Goal: Transaction & Acquisition: Purchase product/service

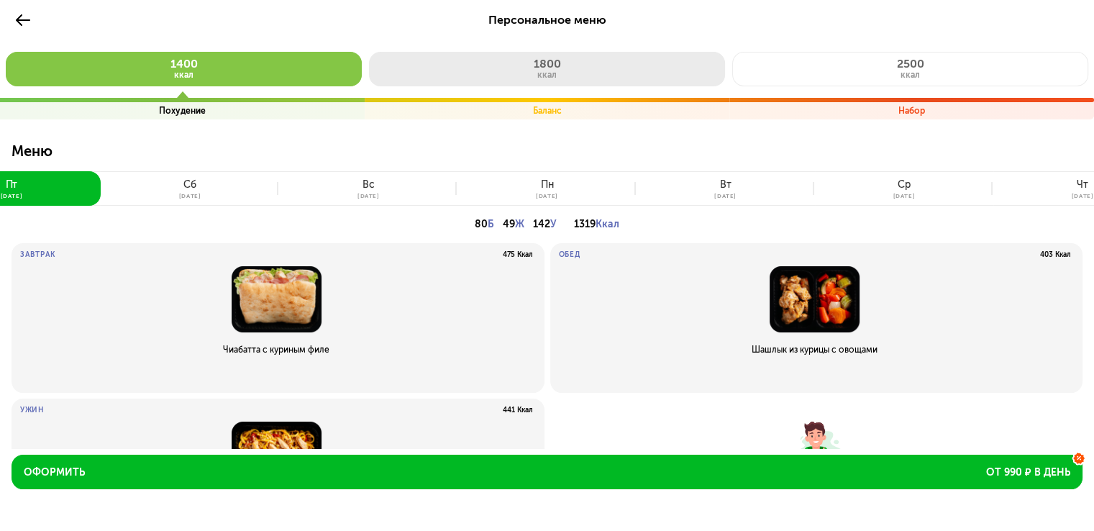
click at [510, 77] on button "1800 ккал" at bounding box center [547, 69] width 356 height 35
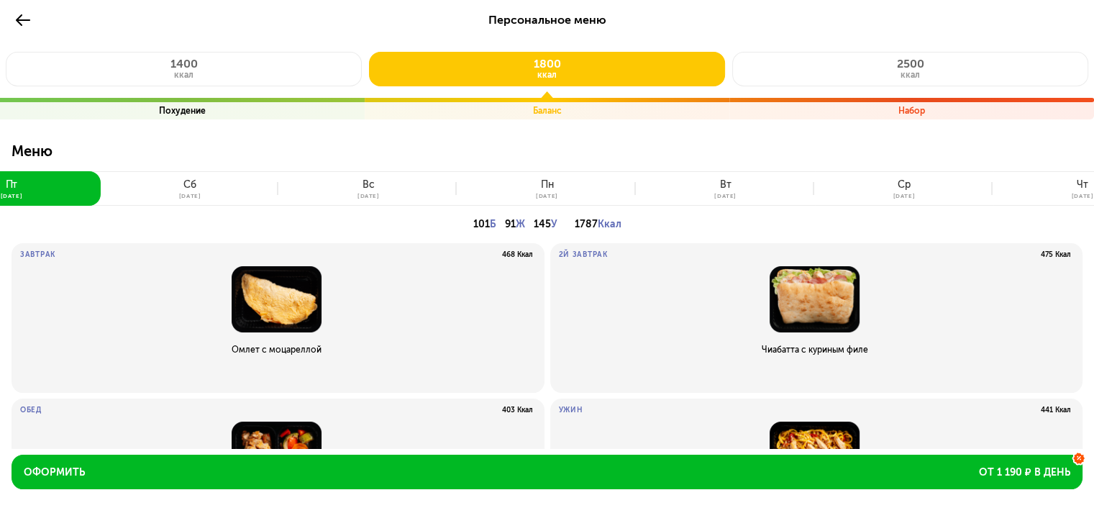
click at [192, 73] on div "1400 ккал Похудение" at bounding box center [182, 86] width 365 height 68
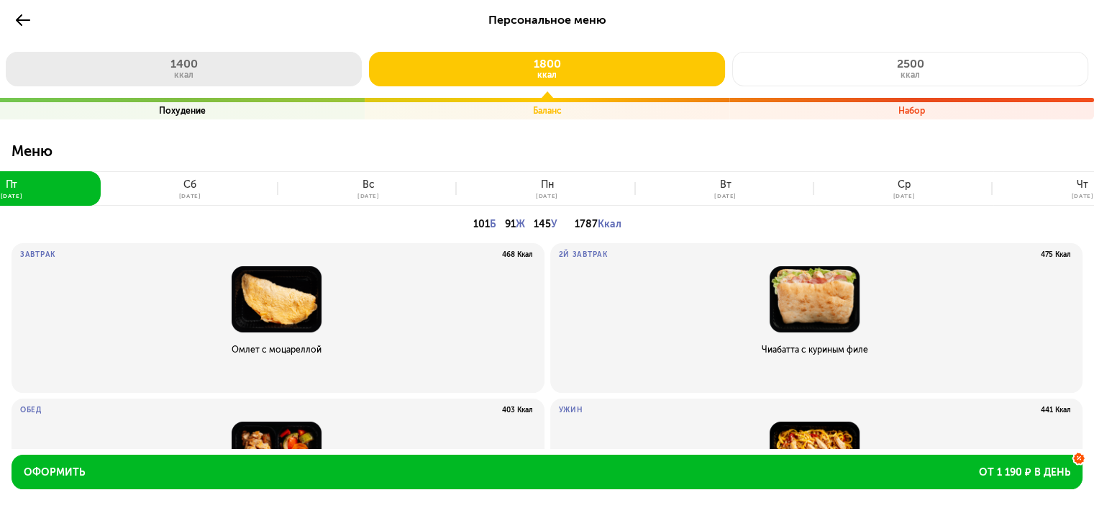
click at [192, 73] on span "ккал" at bounding box center [183, 75] width 19 height 10
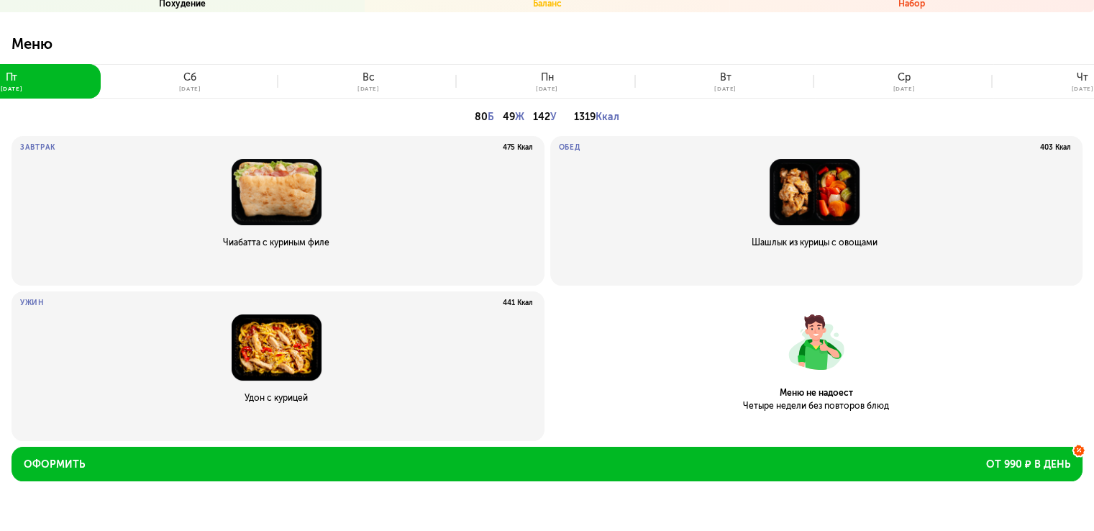
scroll to position [108, 0]
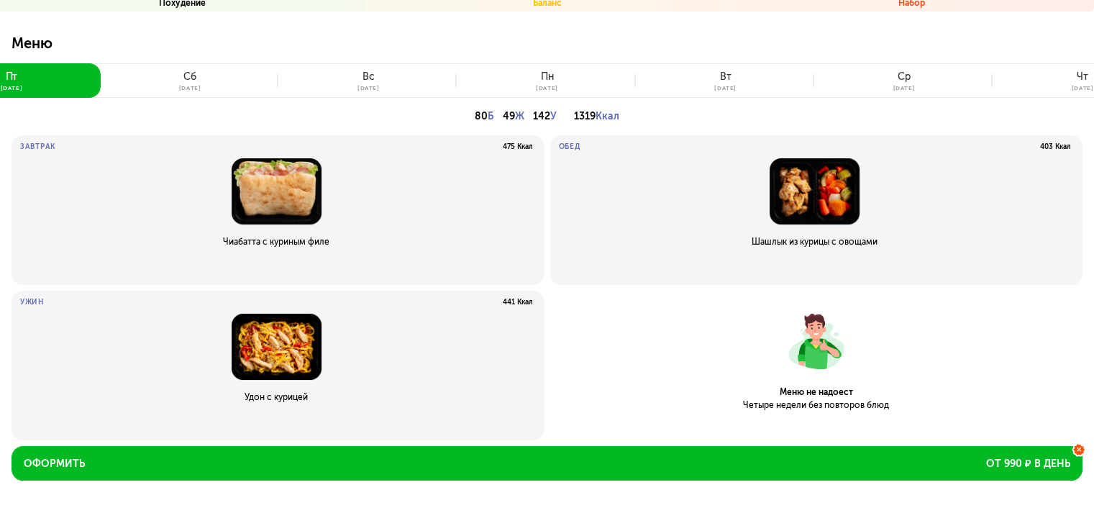
click at [232, 70] on button "[DATE]" at bounding box center [190, 80] width 178 height 35
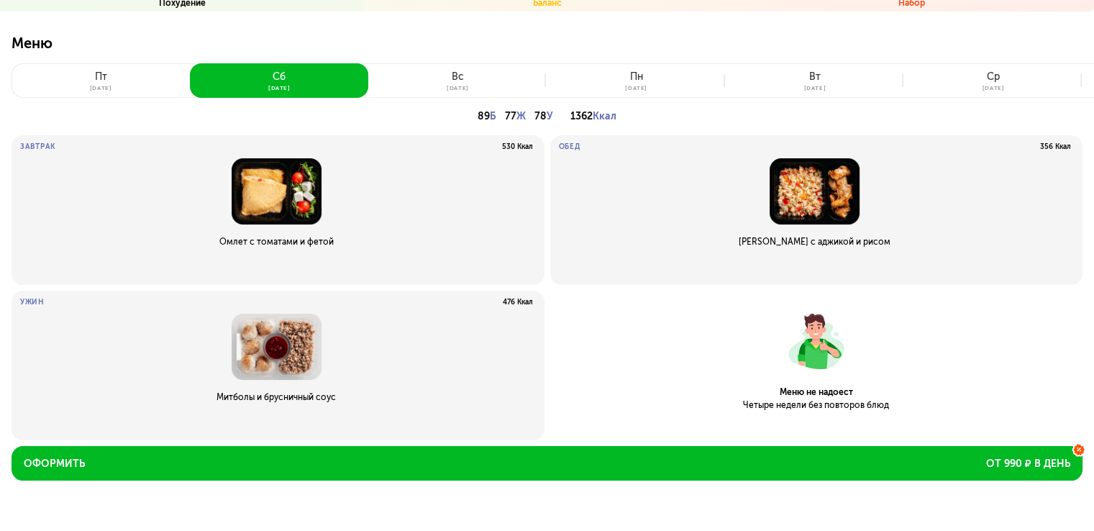
click at [144, 83] on button "[DATE]" at bounding box center [101, 80] width 178 height 35
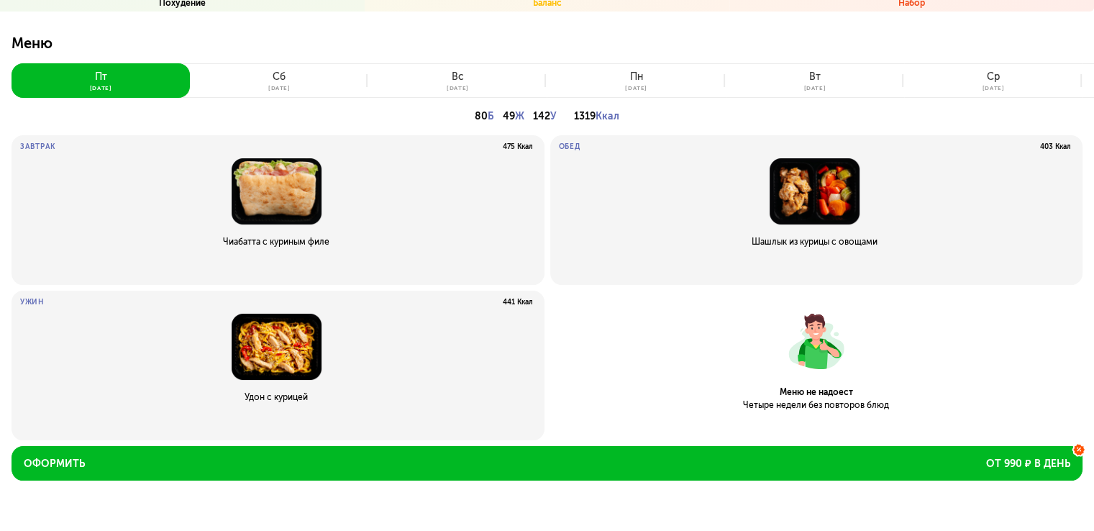
click at [307, 96] on button "[DATE]" at bounding box center [279, 80] width 178 height 35
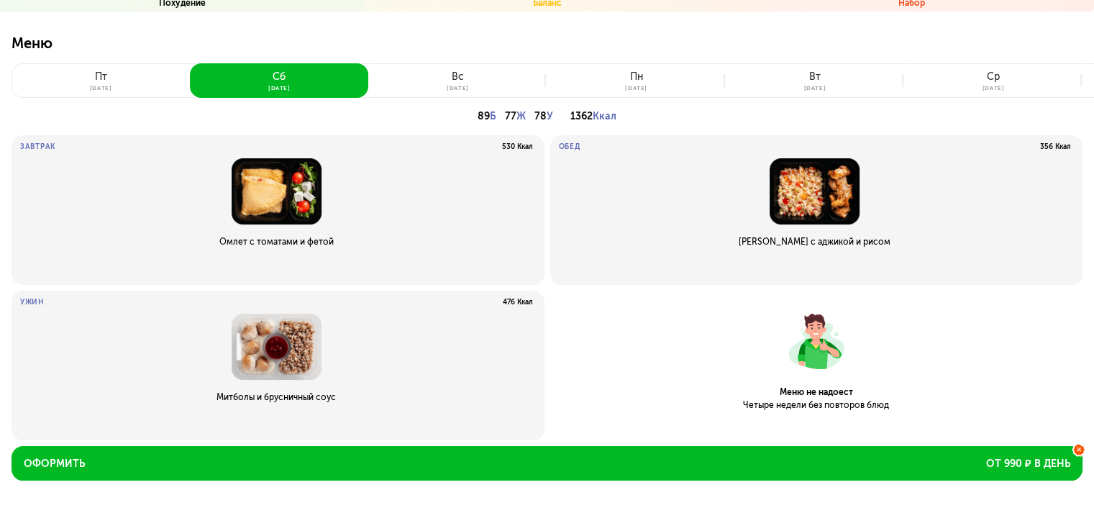
click at [281, 346] on img at bounding box center [276, 347] width 513 height 66
click at [296, 395] on p "Митболы и брусничный соус" at bounding box center [276, 397] width 513 height 12
click at [252, 329] on img at bounding box center [276, 347] width 513 height 66
click at [31, 299] on p "Ужин" at bounding box center [32, 302] width 24 height 9
click at [468, 89] on div "[DATE]" at bounding box center [458, 88] width 22 height 6
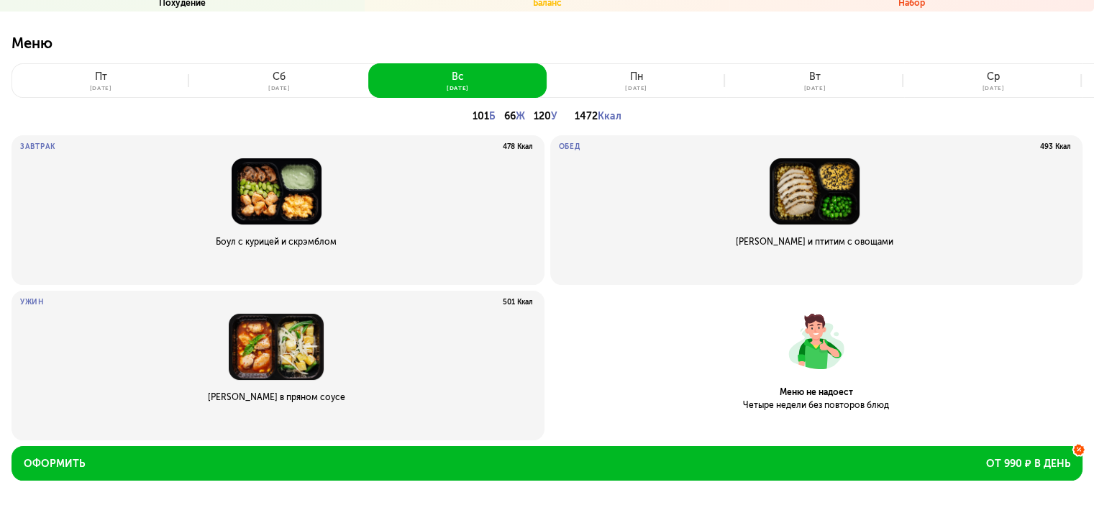
click at [650, 68] on button "[DATE]" at bounding box center [636, 80] width 178 height 35
